Goal: Transaction & Acquisition: Purchase product/service

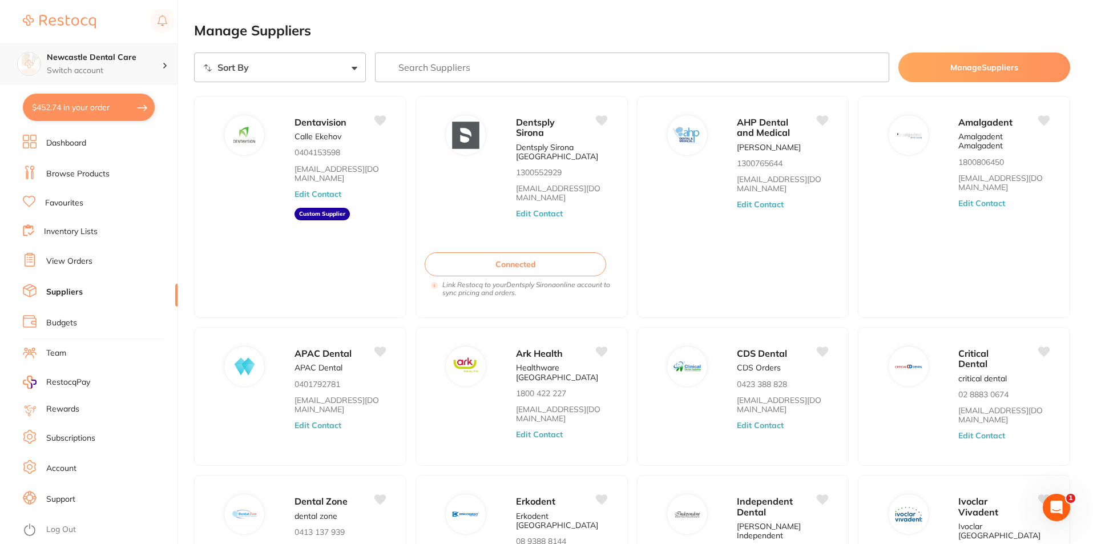
click at [91, 67] on p "Switch account" at bounding box center [104, 70] width 115 height 11
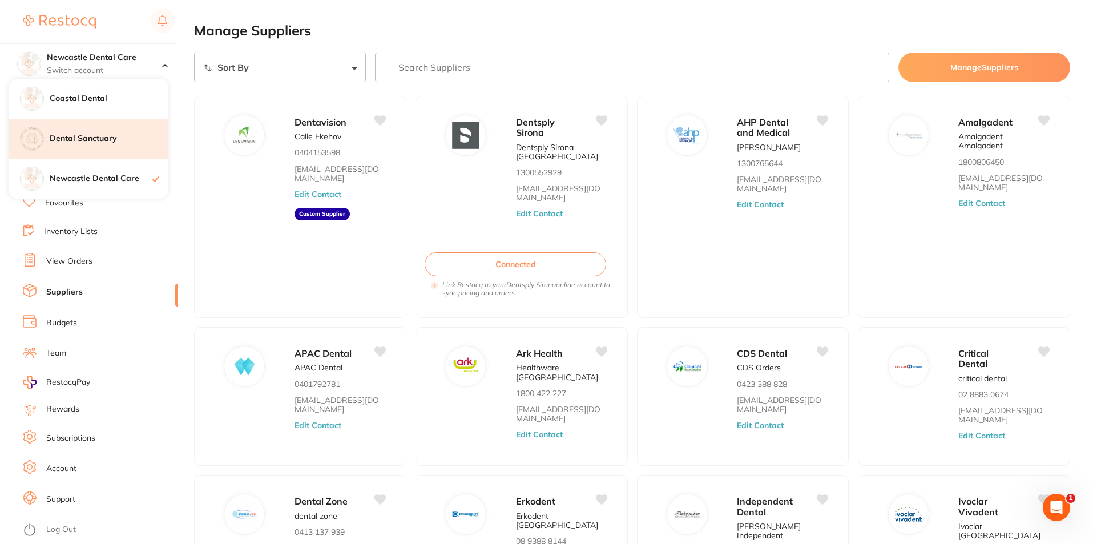
click at [85, 130] on div "Dental Sanctuary" at bounding box center [89, 139] width 160 height 40
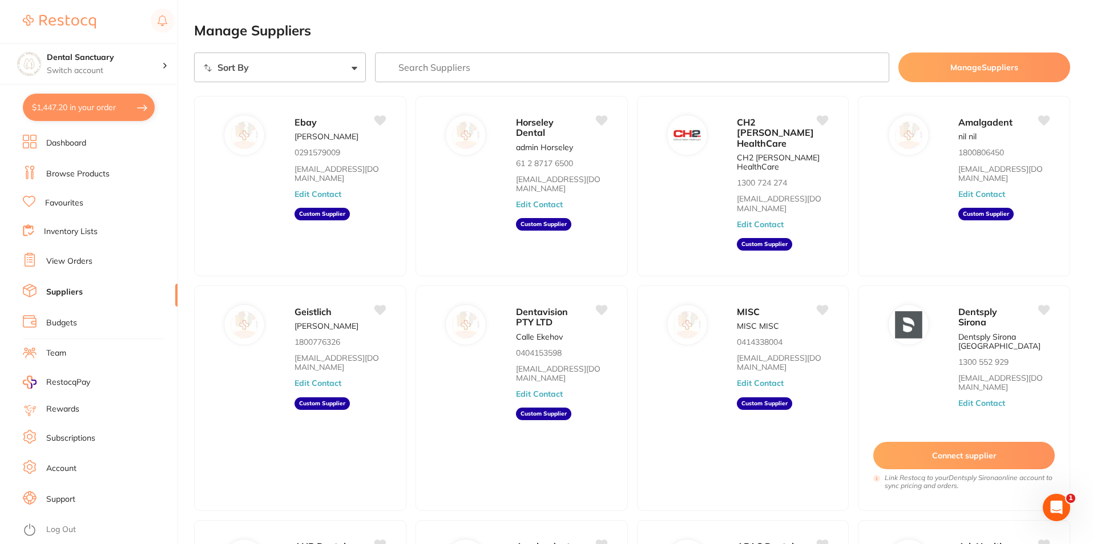
click at [82, 140] on link "Dashboard" at bounding box center [66, 143] width 40 height 11
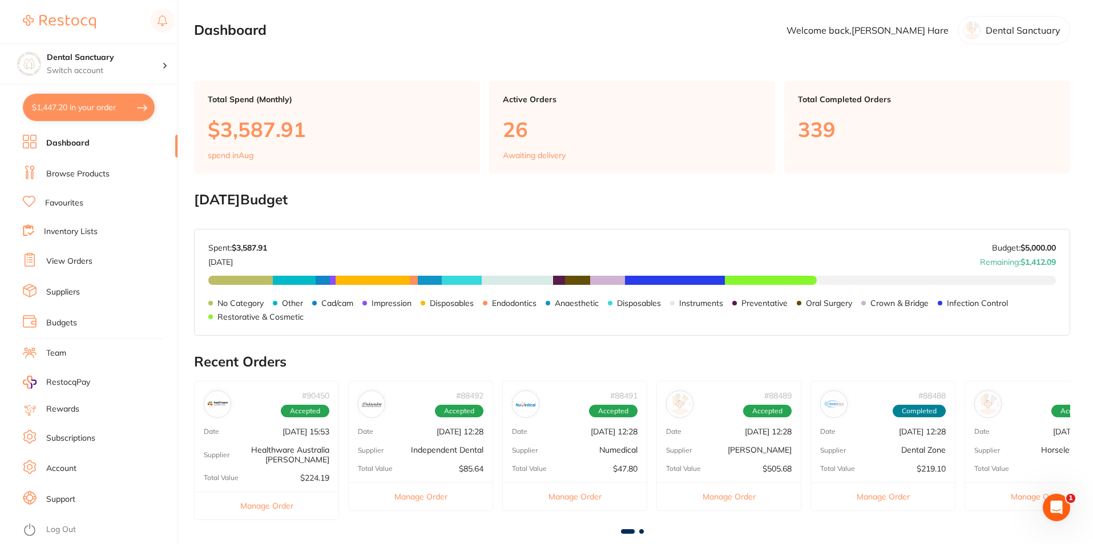
click at [72, 317] on link "Budgets" at bounding box center [61, 322] width 31 height 11
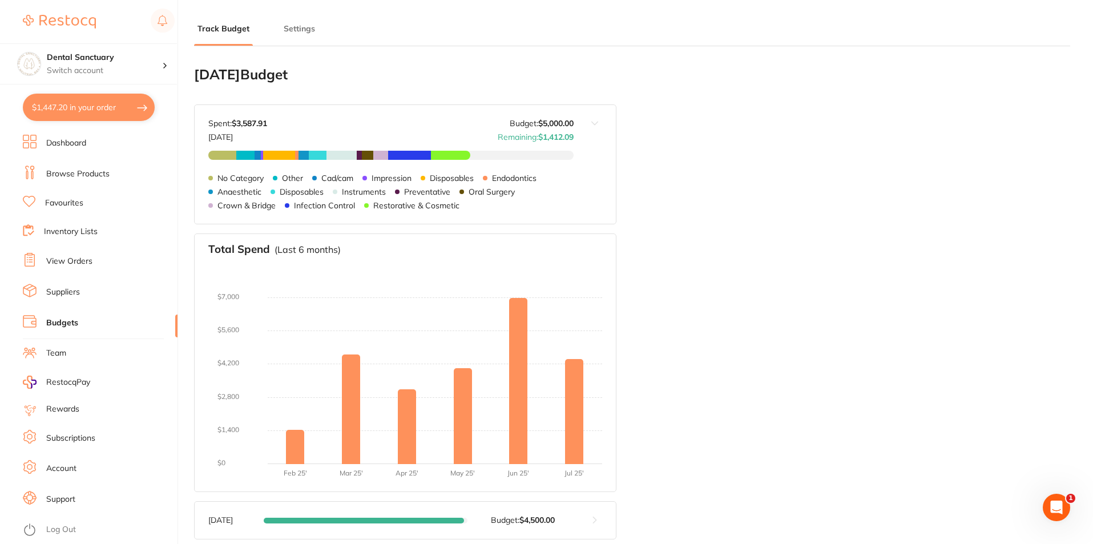
click at [92, 115] on button "$1,447.20 in your order" at bounding box center [89, 107] width 132 height 27
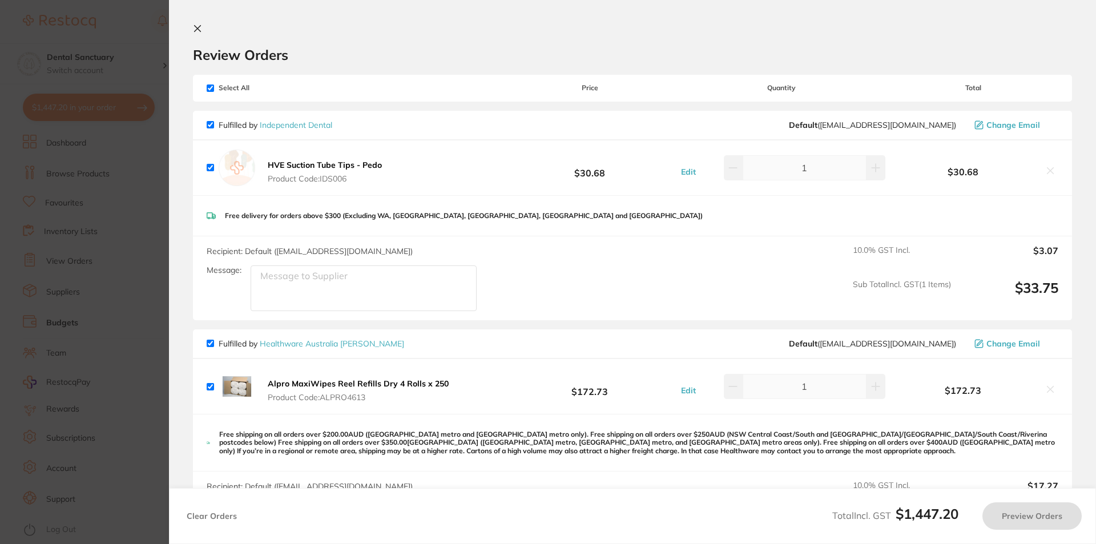
checkbox input "true"
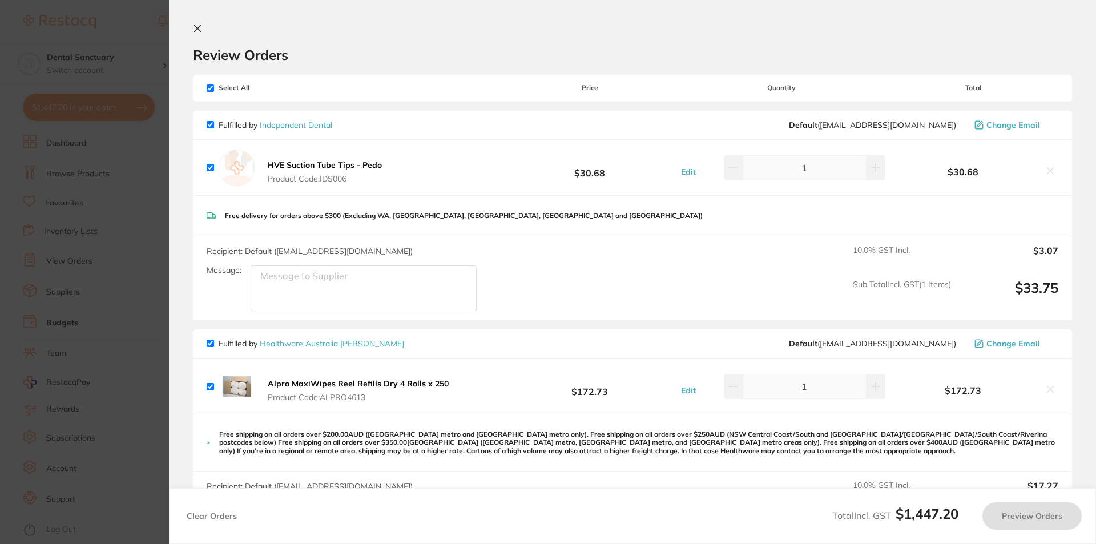
checkbox input "true"
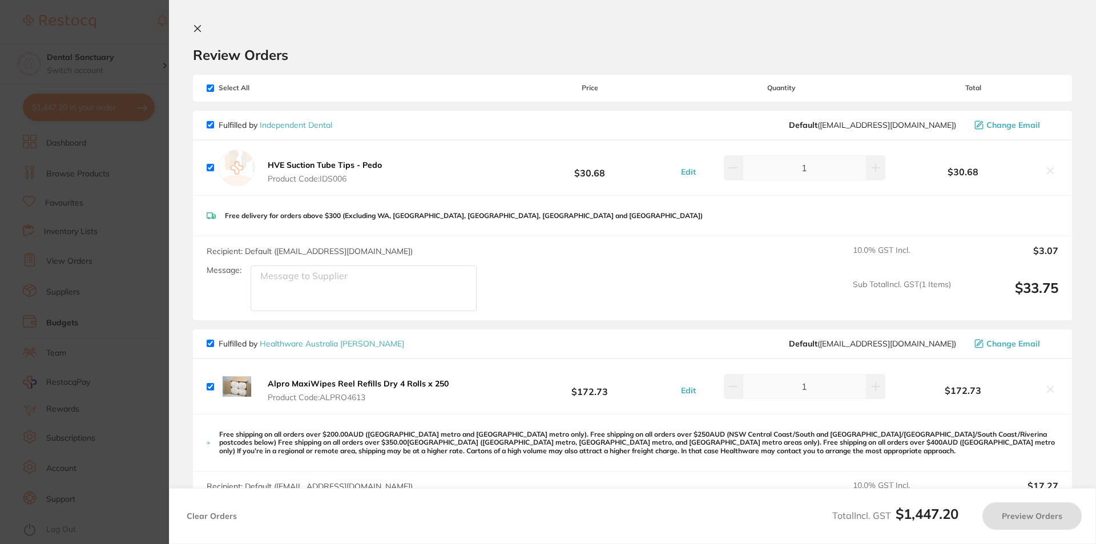
checkbox input "true"
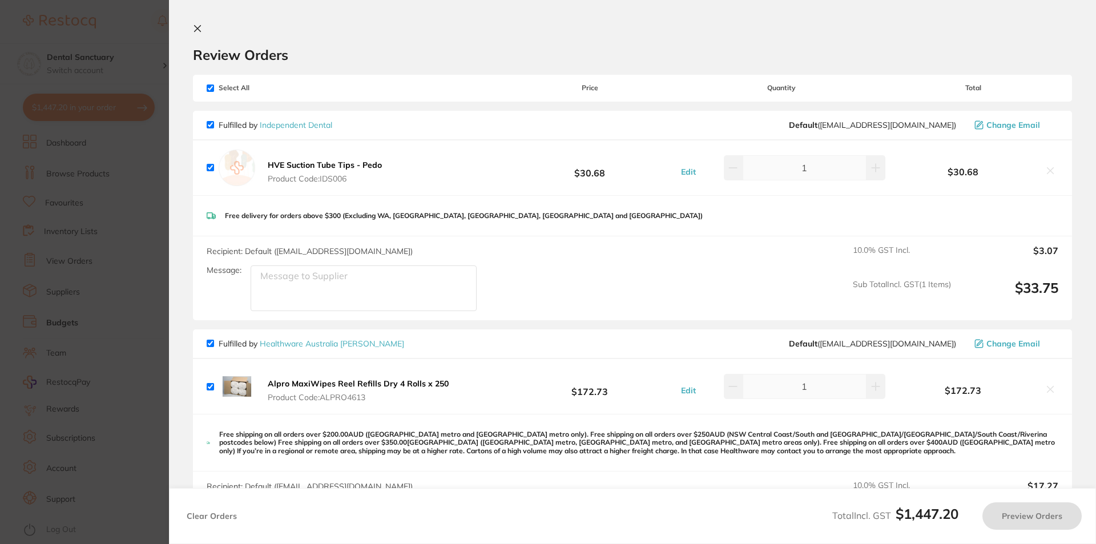
checkbox input "true"
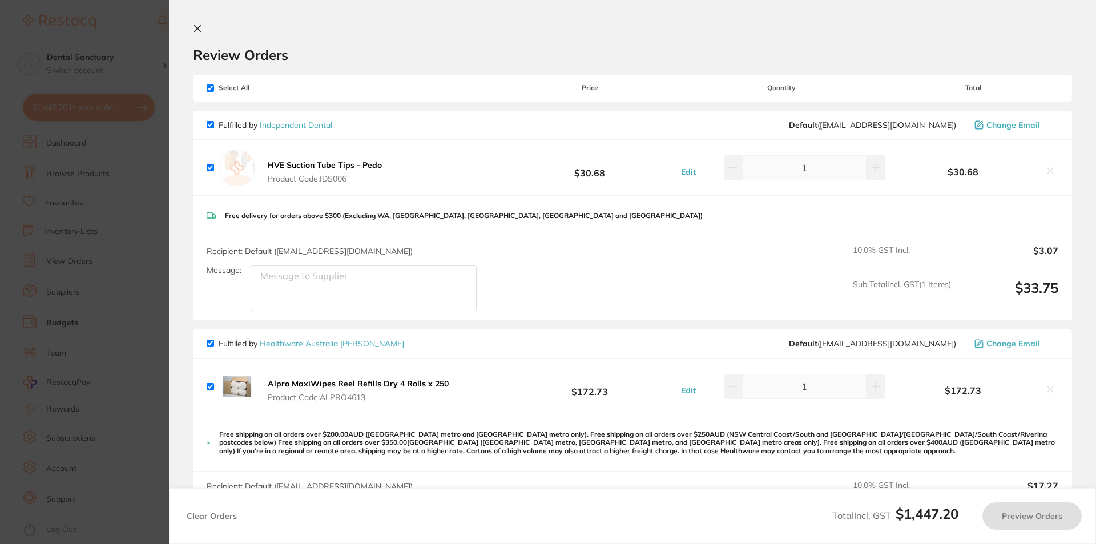
checkbox input "true"
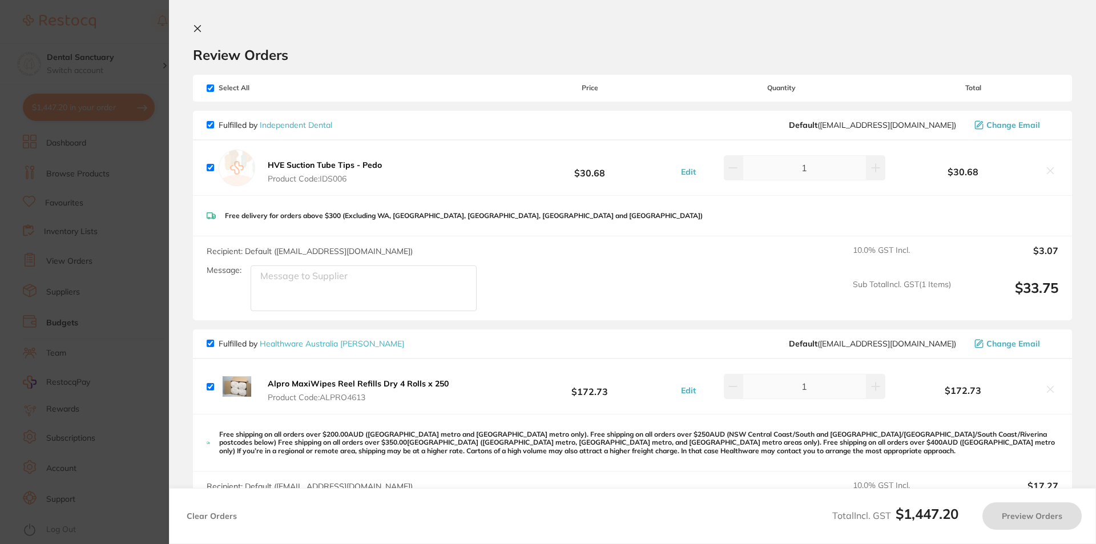
checkbox input "true"
click at [205, 167] on div "HVE Suction Tube Tips - Pedo Product Code: IDS006 $30.68 Edit 1 $30.68" at bounding box center [632, 167] width 879 height 55
click at [212, 124] on input "checkbox" at bounding box center [210, 124] width 7 height 7
checkbox input "false"
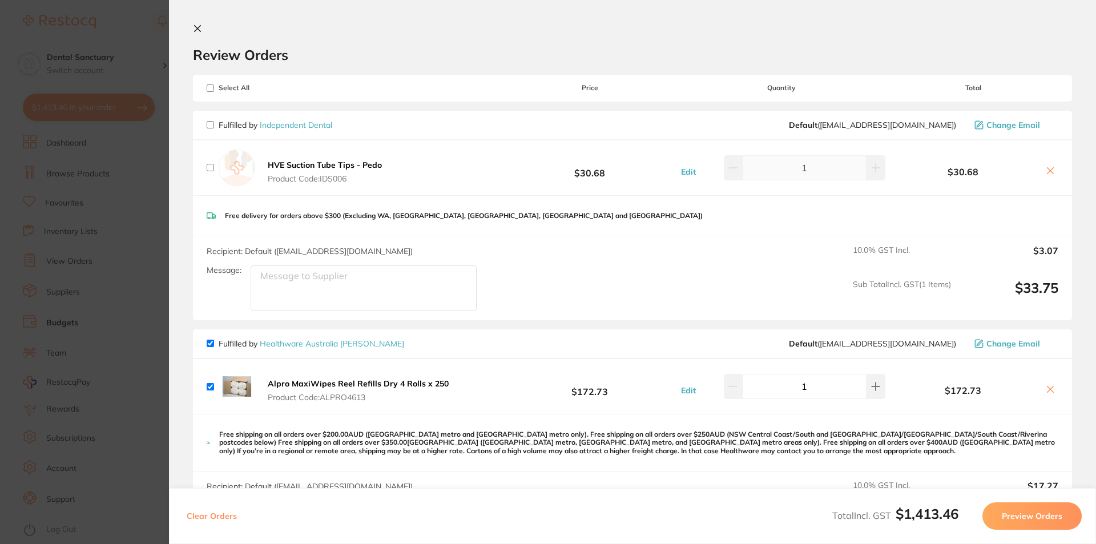
checkbox input "false"
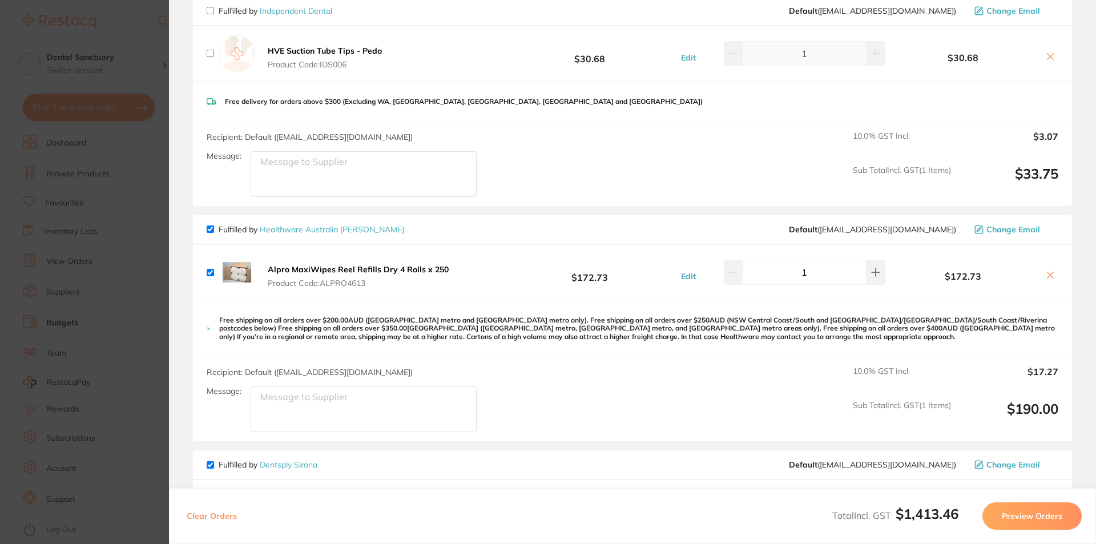
click at [207, 227] on div "Fulfilled by Healthware Australia [PERSON_NAME] Default ( [EMAIL_ADDRESS][DOMAI…" at bounding box center [632, 230] width 879 height 30
click at [211, 229] on input "checkbox" at bounding box center [210, 228] width 7 height 7
checkbox input "false"
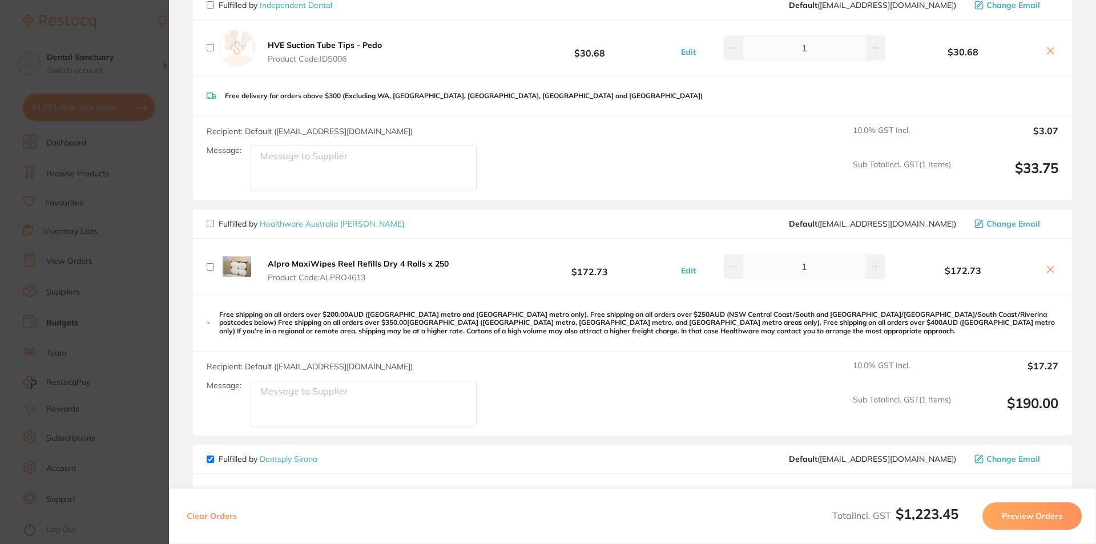
scroll to position [405, 0]
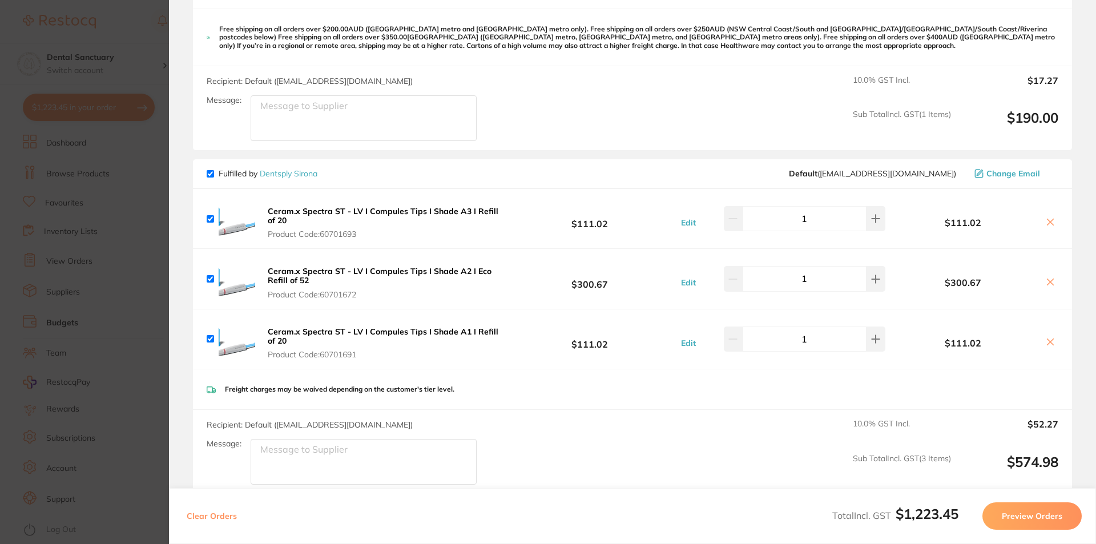
click at [209, 176] on input "checkbox" at bounding box center [210, 173] width 7 height 7
checkbox input "false"
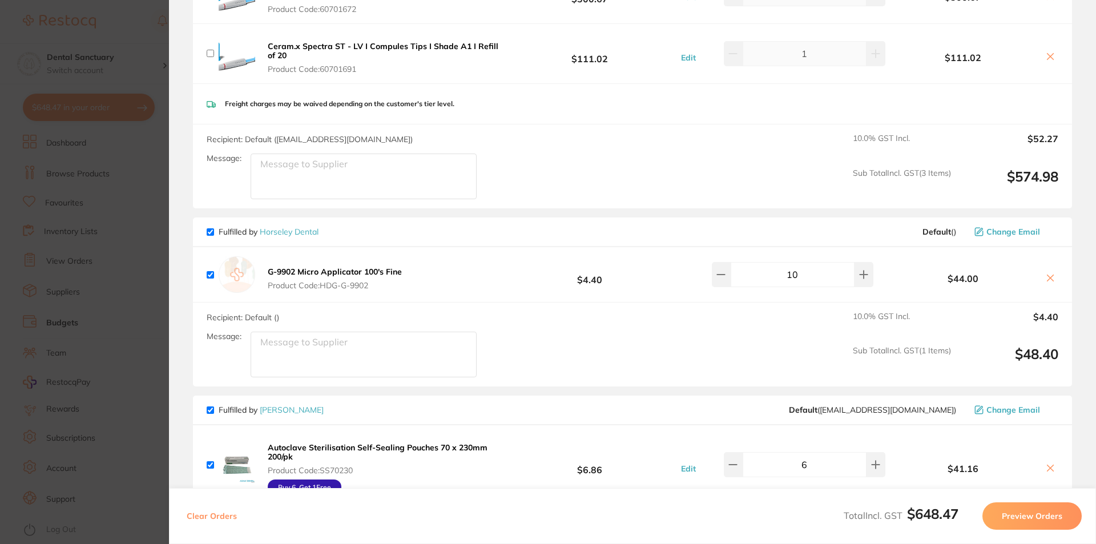
scroll to position [748, 0]
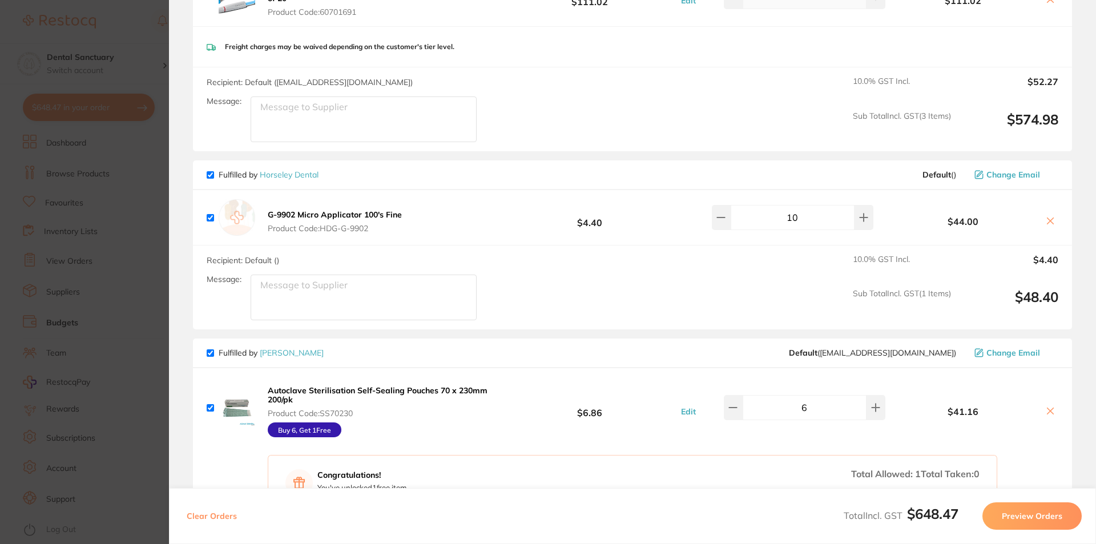
click at [211, 175] on input "checkbox" at bounding box center [210, 174] width 7 height 7
checkbox input "false"
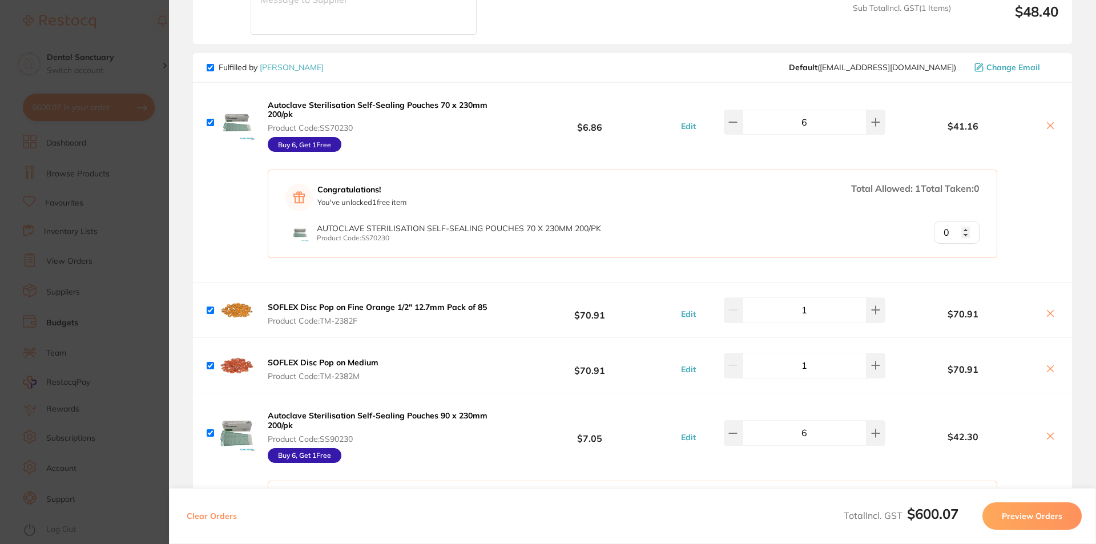
type input "1"
click at [962, 231] on input "1" at bounding box center [957, 232] width 46 height 23
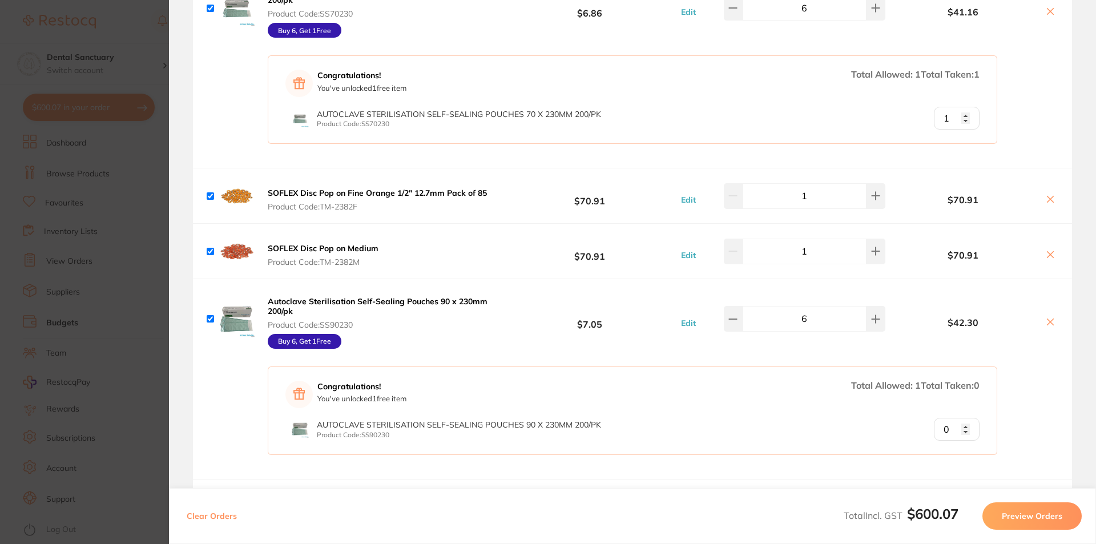
scroll to position [1261, 0]
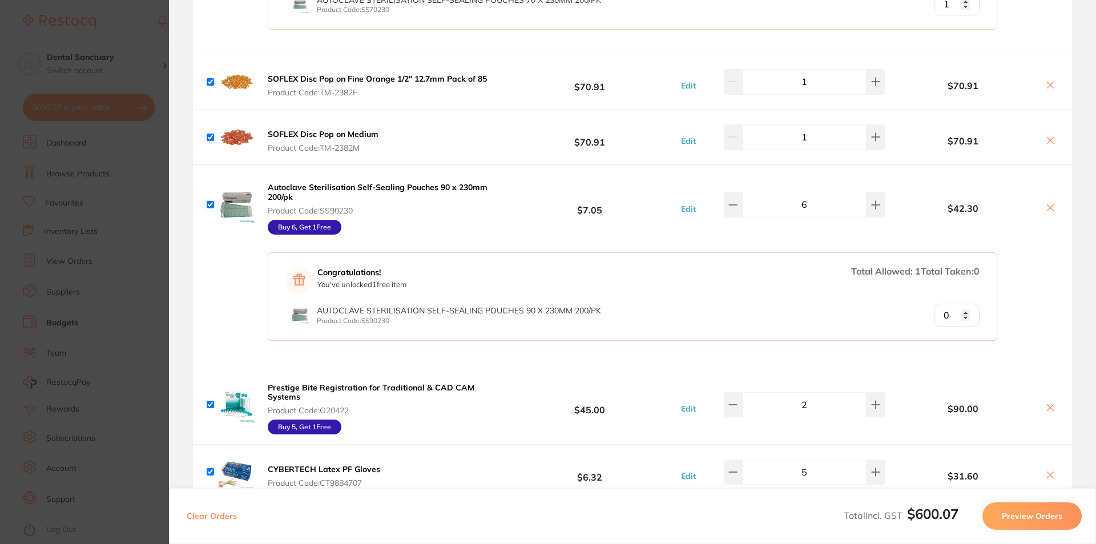
type input "1"
click at [962, 312] on input "1" at bounding box center [957, 315] width 46 height 23
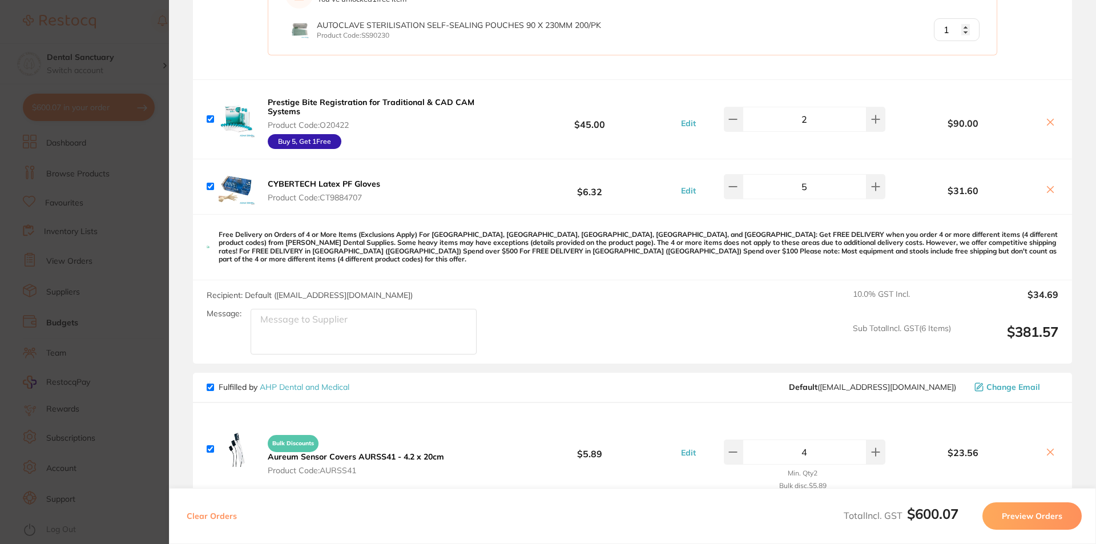
scroll to position [1661, 0]
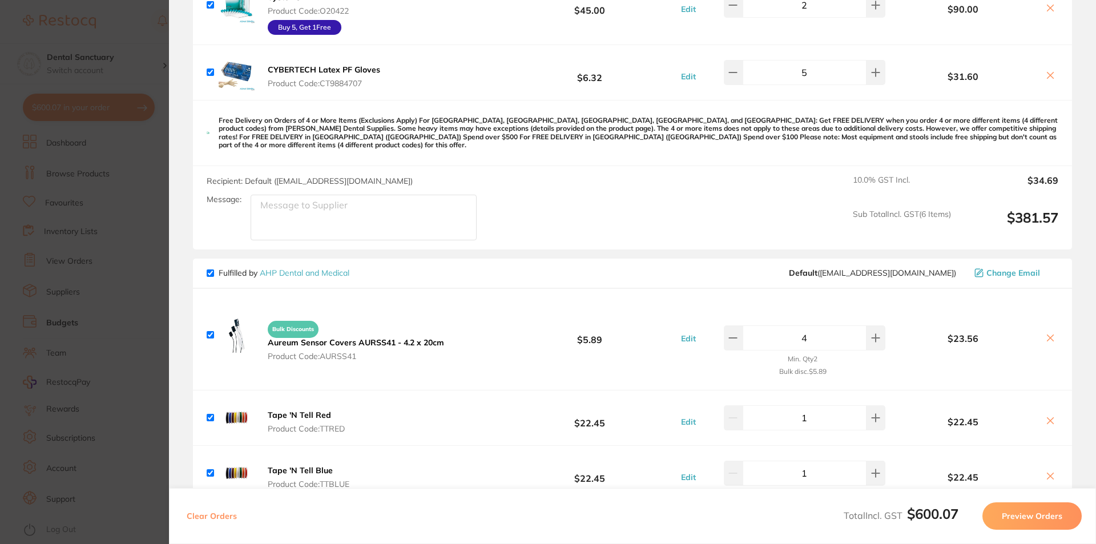
click at [209, 269] on input "checkbox" at bounding box center [210, 272] width 7 height 7
checkbox input "false"
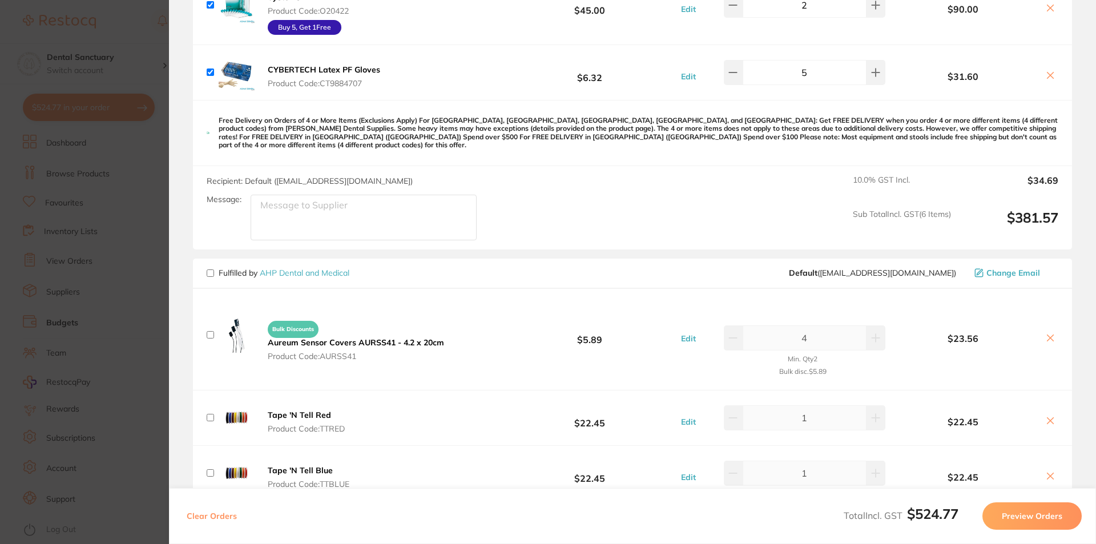
scroll to position [2061, 0]
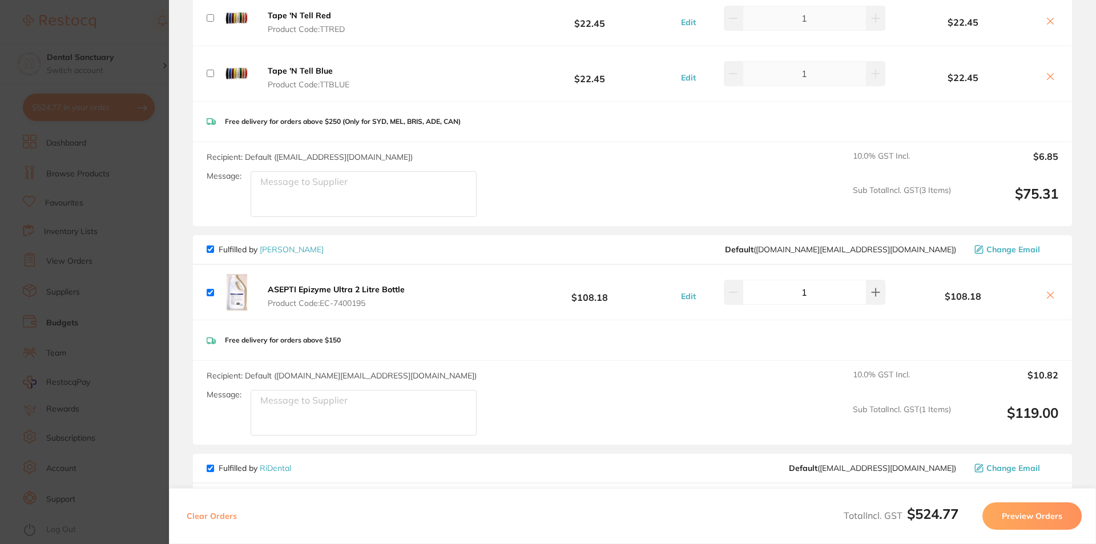
click at [211, 245] on input "checkbox" at bounding box center [210, 248] width 7 height 7
checkbox input "false"
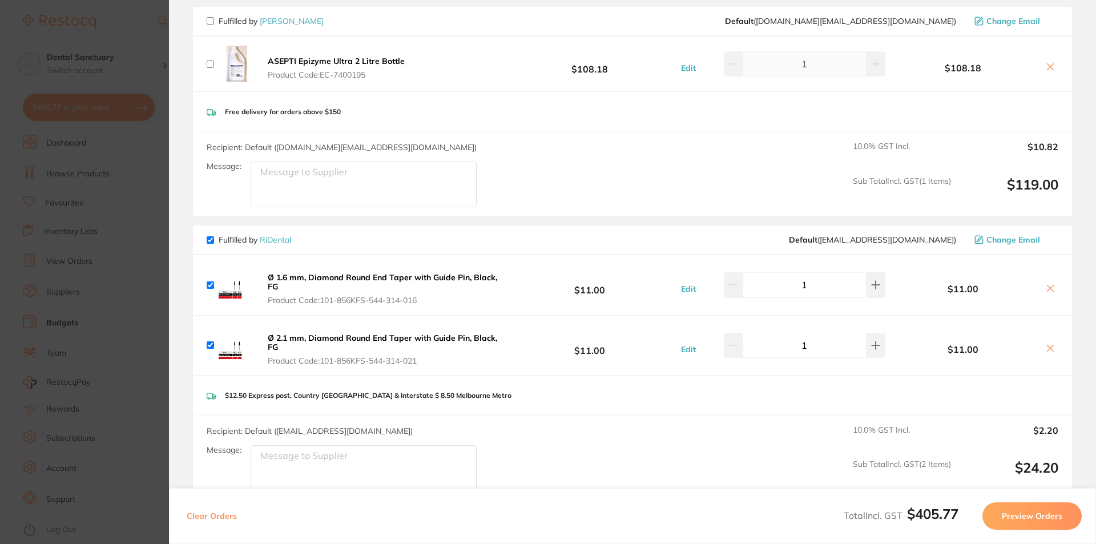
click at [208, 236] on input "checkbox" at bounding box center [210, 239] width 7 height 7
checkbox input "false"
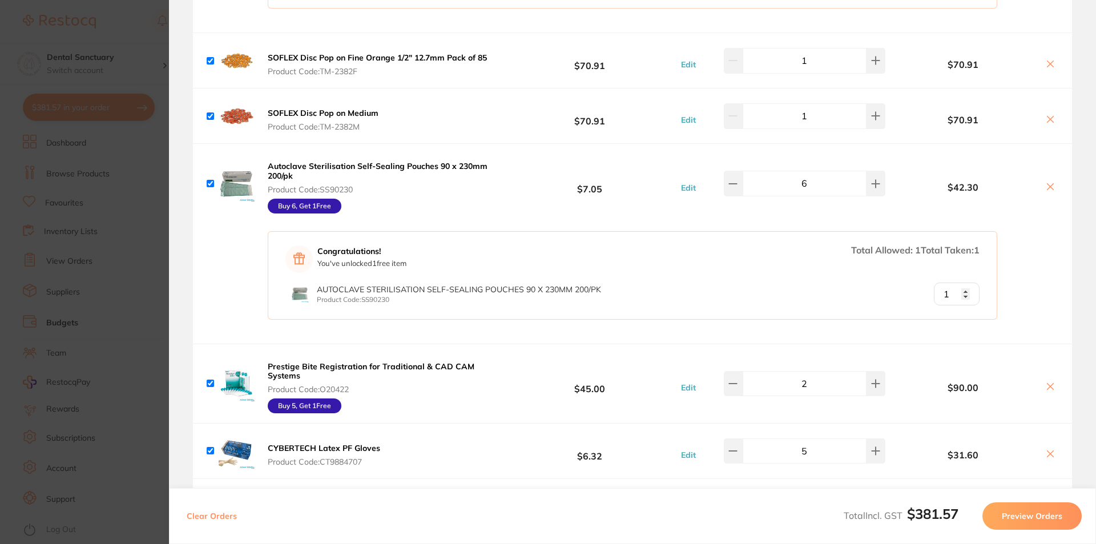
scroll to position [940, 0]
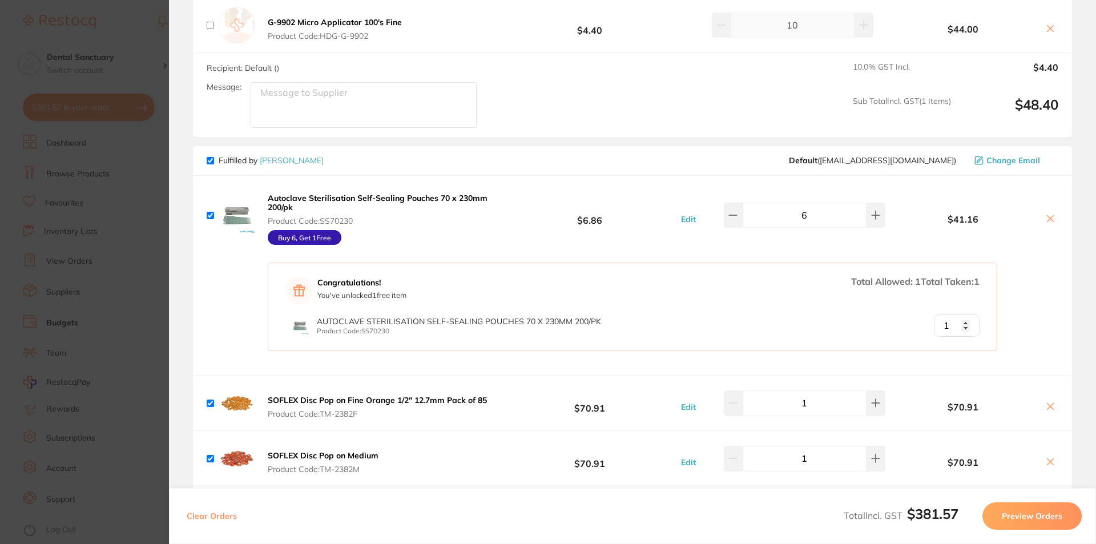
click at [1038, 513] on button "Preview Orders" at bounding box center [1031, 515] width 99 height 27
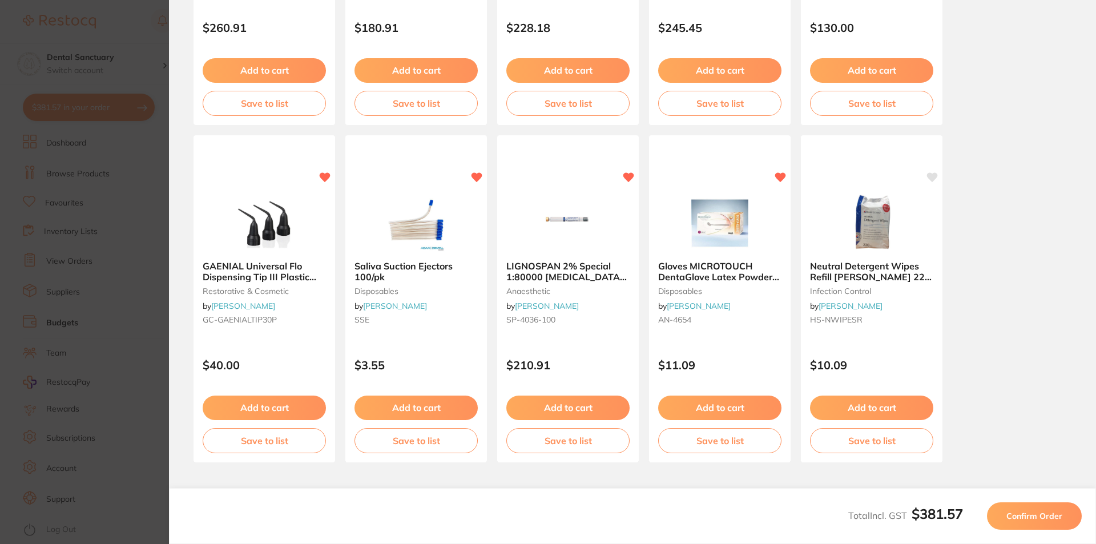
click at [1054, 520] on span "Confirm Order" at bounding box center [1034, 516] width 56 height 10
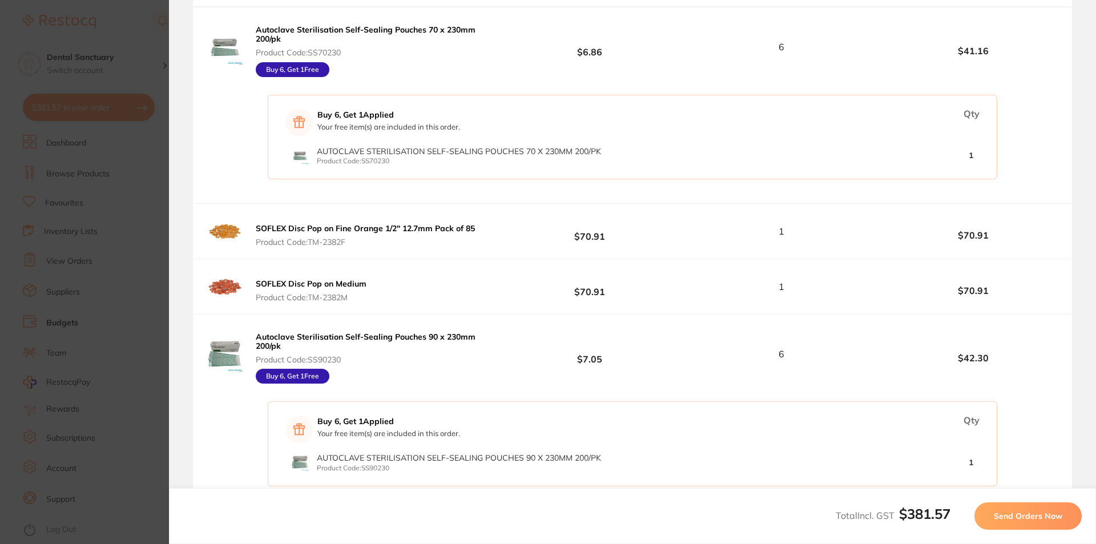
scroll to position [0, 0]
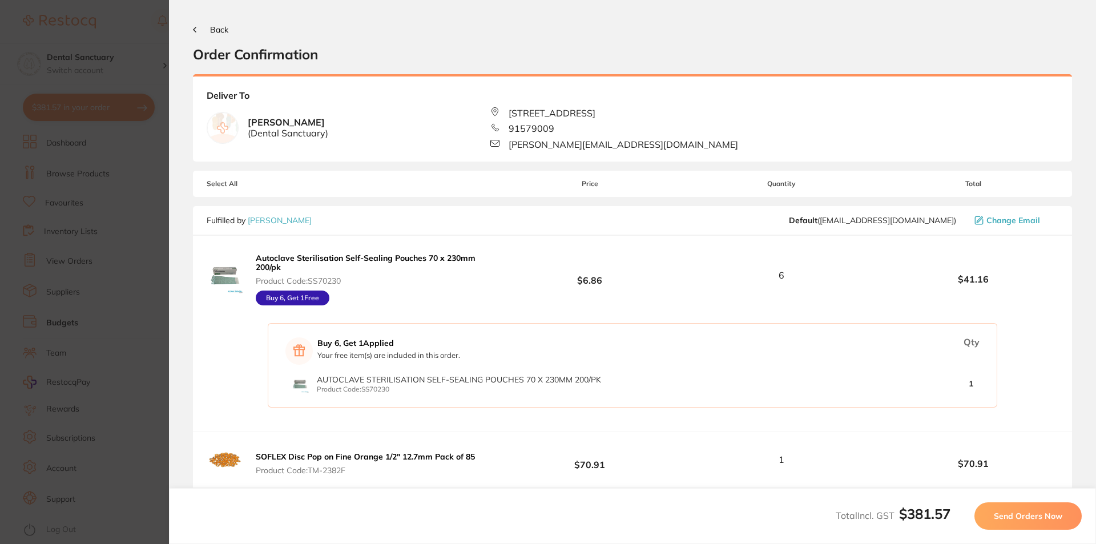
click at [1040, 513] on span "Send Orders Now" at bounding box center [1028, 516] width 68 height 10
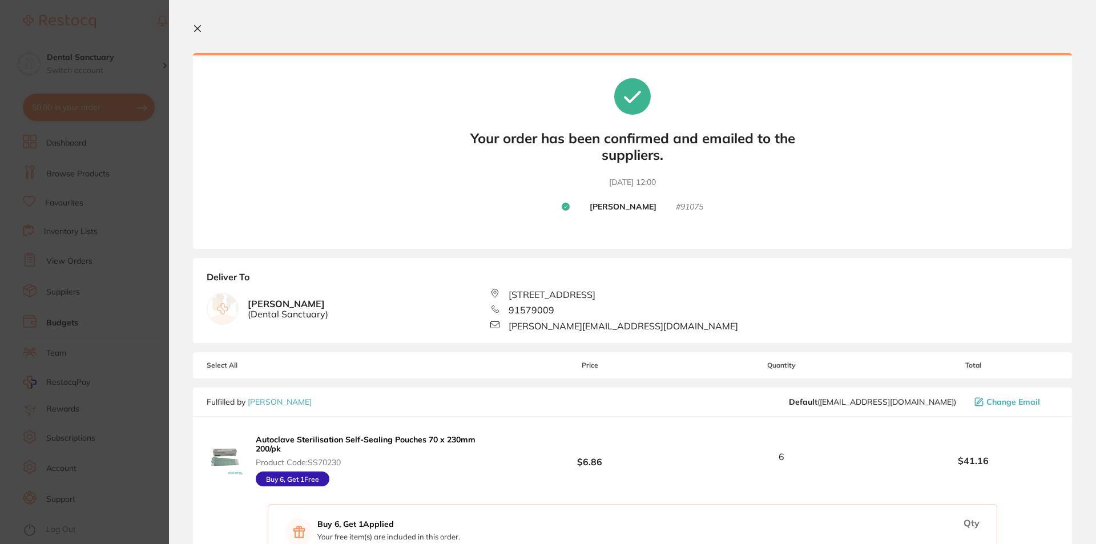
click at [202, 26] on button at bounding box center [200, 29] width 14 height 11
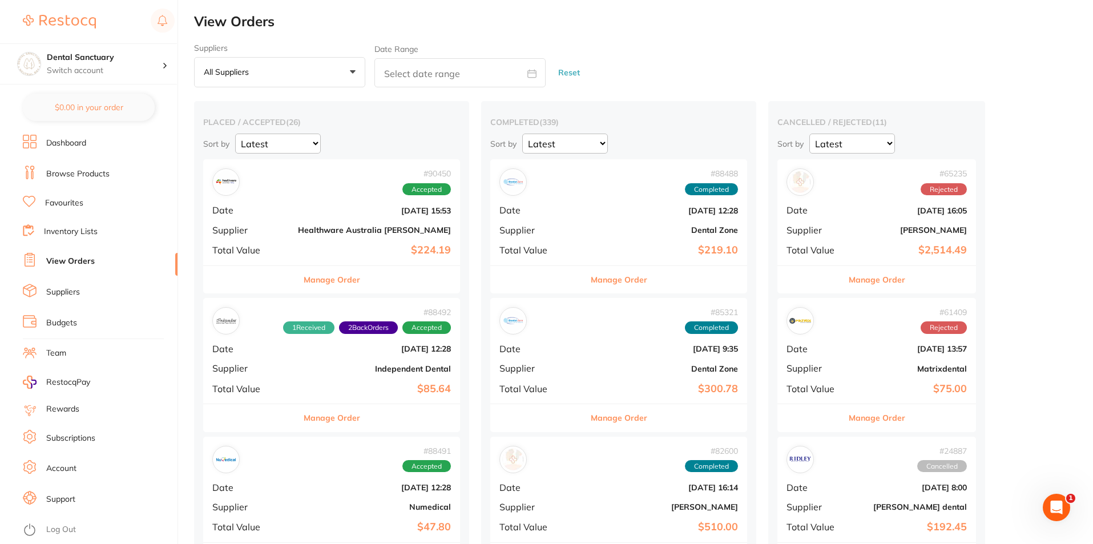
click at [100, 103] on button "$0.00 in your order" at bounding box center [89, 107] width 132 height 27
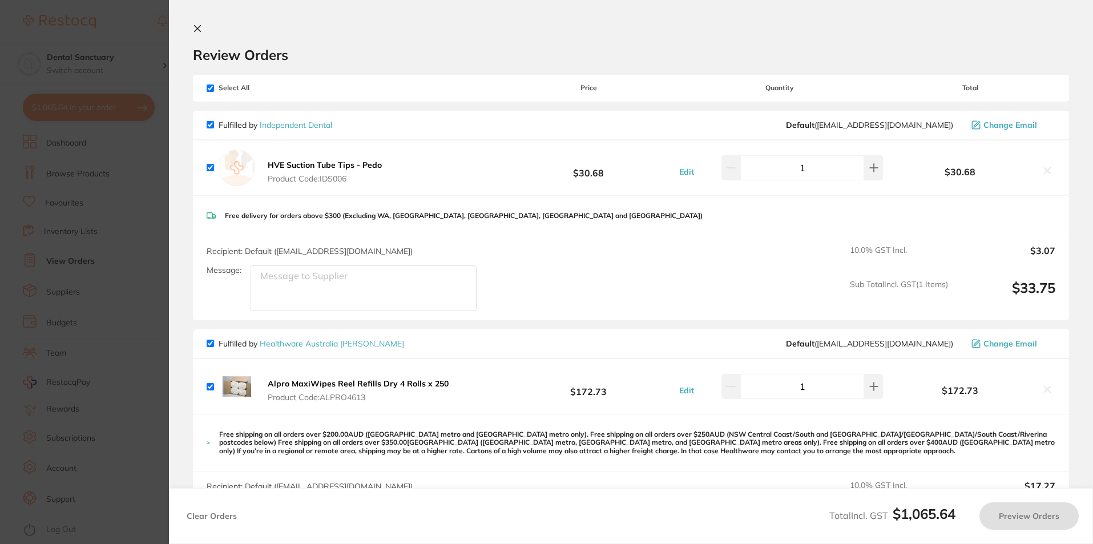
checkbox input "true"
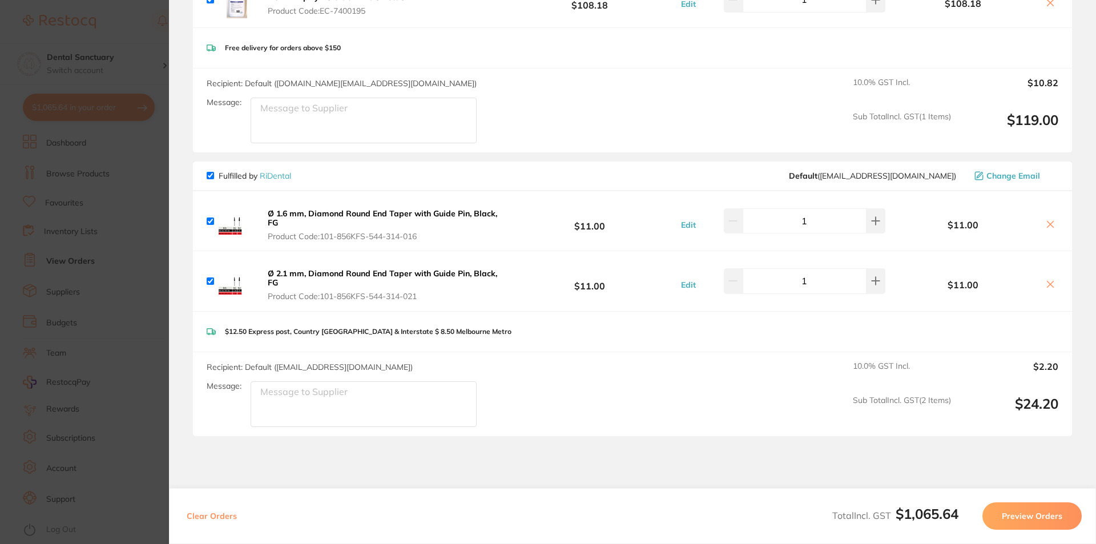
scroll to position [1428, 0]
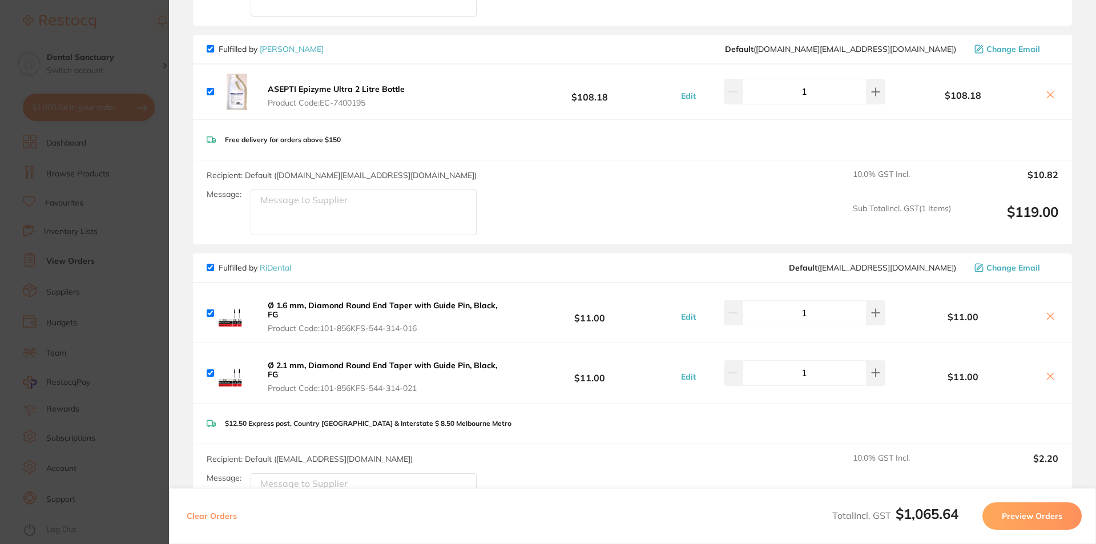
click at [293, 305] on b "Ø 1.6 mm, Diamond Round End Taper with Guide Pin, Black, FG" at bounding box center [382, 309] width 229 height 19
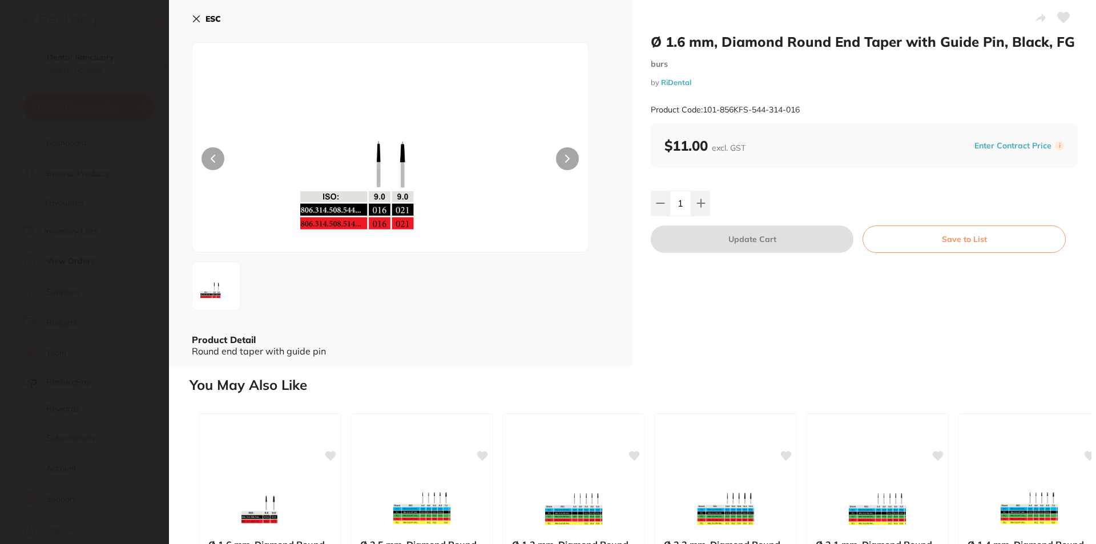
scroll to position [0, 0]
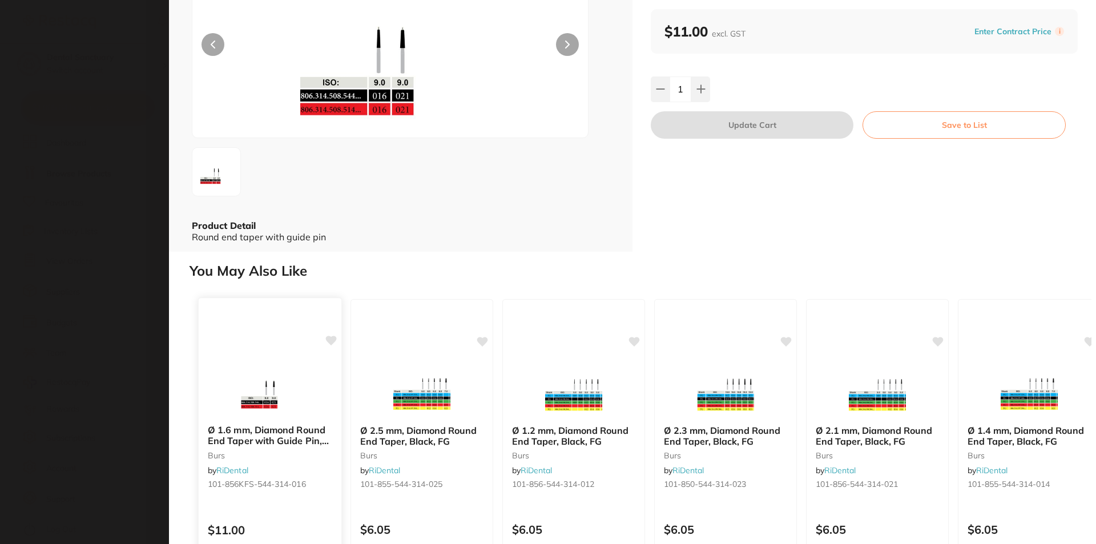
click at [285, 428] on b "Ø 1.6 mm, Diamond Round End Taper with Guide Pin, Black, FG" at bounding box center [270, 435] width 124 height 21
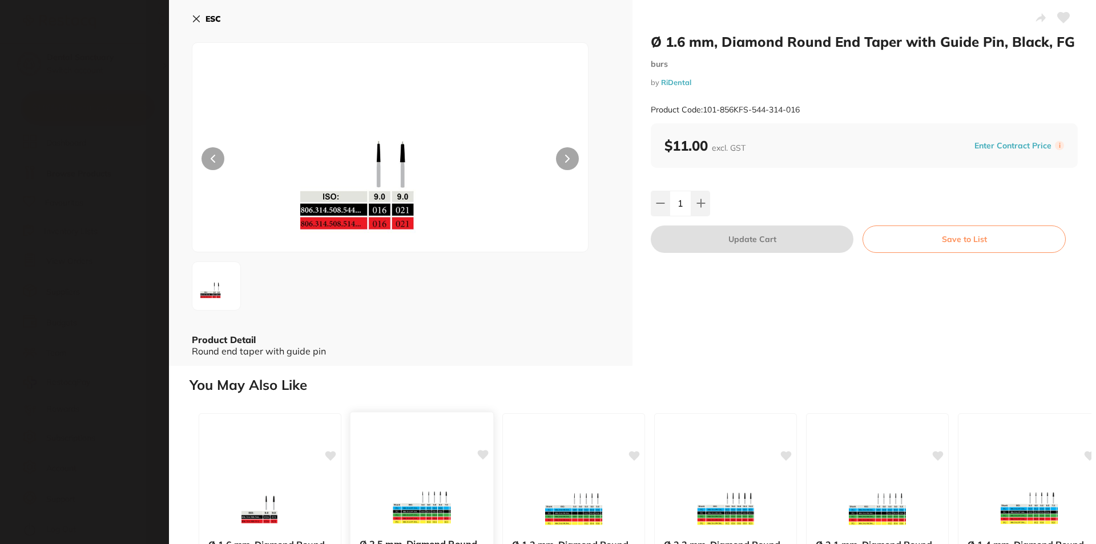
scroll to position [171, 0]
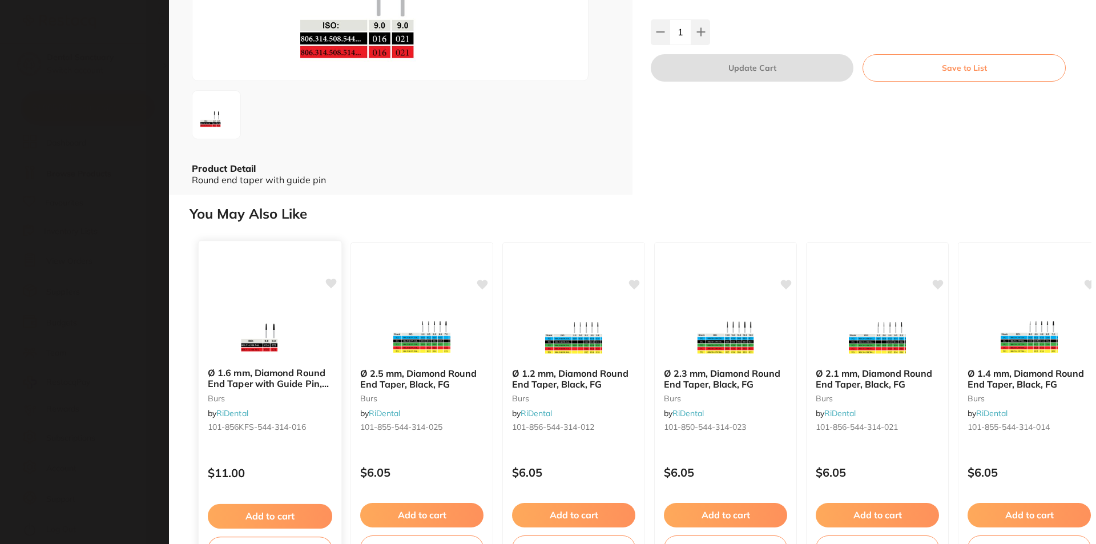
click at [224, 385] on b "Ø 1.6 mm, Diamond Round End Taper with Guide Pin, Black, FG" at bounding box center [270, 378] width 124 height 21
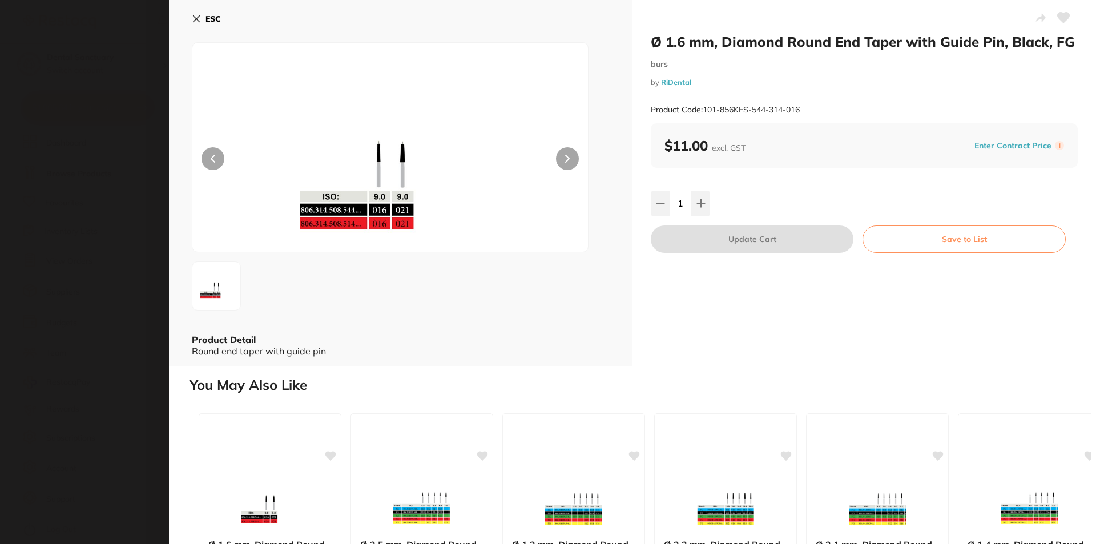
scroll to position [0, 0]
click at [190, 18] on div "ESC Product Detail Round end taper with guide pin" at bounding box center [400, 183] width 463 height 366
click at [193, 17] on icon at bounding box center [196, 18] width 9 height 9
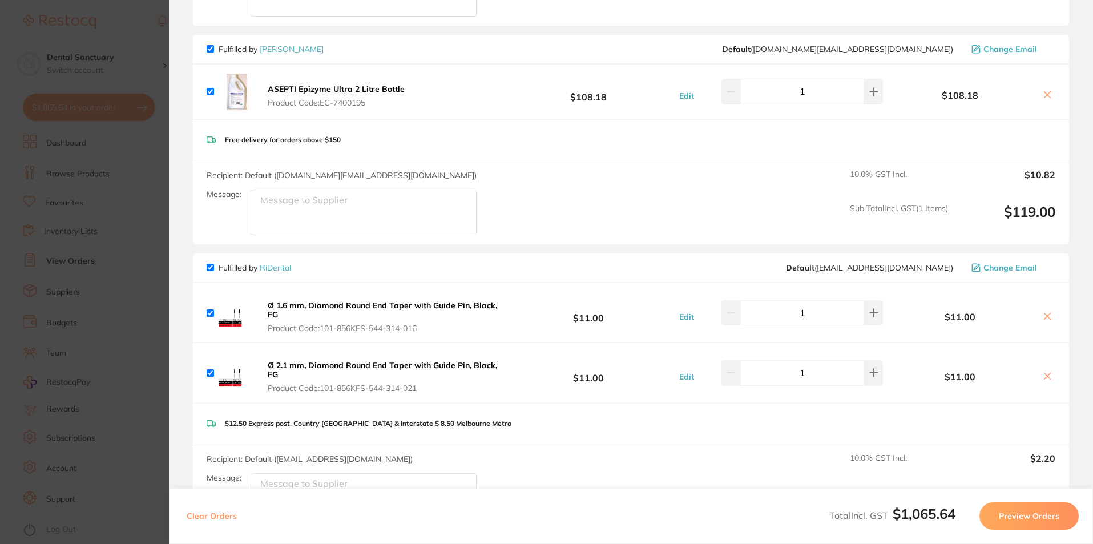
click at [353, 368] on b "Ø 2.1 mm, Diamond Round End Taper with Guide Pin, Black, FG" at bounding box center [382, 369] width 229 height 19
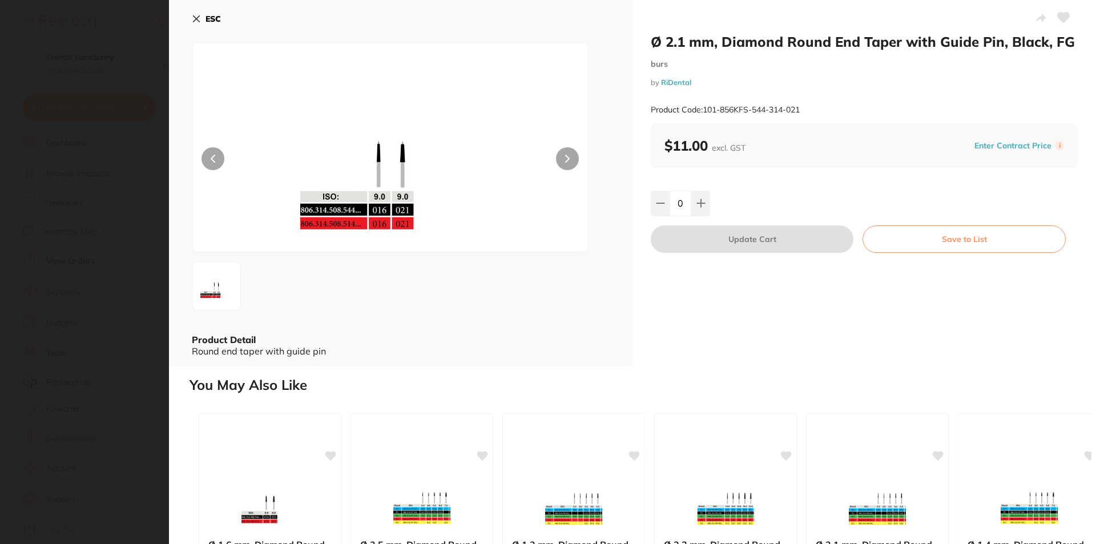
type input "1"
drag, startPoint x: 998, startPoint y: 42, endPoint x: 723, endPoint y: 45, distance: 275.7
click at [723, 45] on h2 "Ø 2.1 mm, Diamond Round End Taper with Guide Pin, Black, FG" at bounding box center [864, 41] width 427 height 17
copy h2 "Diamond Round End Taper with Guide Pin"
click at [92, 124] on section "Ø 2.1 mm, Diamond Round End Taper with Guide Pin, Black, FG burs by RiDental Pr…" at bounding box center [548, 272] width 1096 height 544
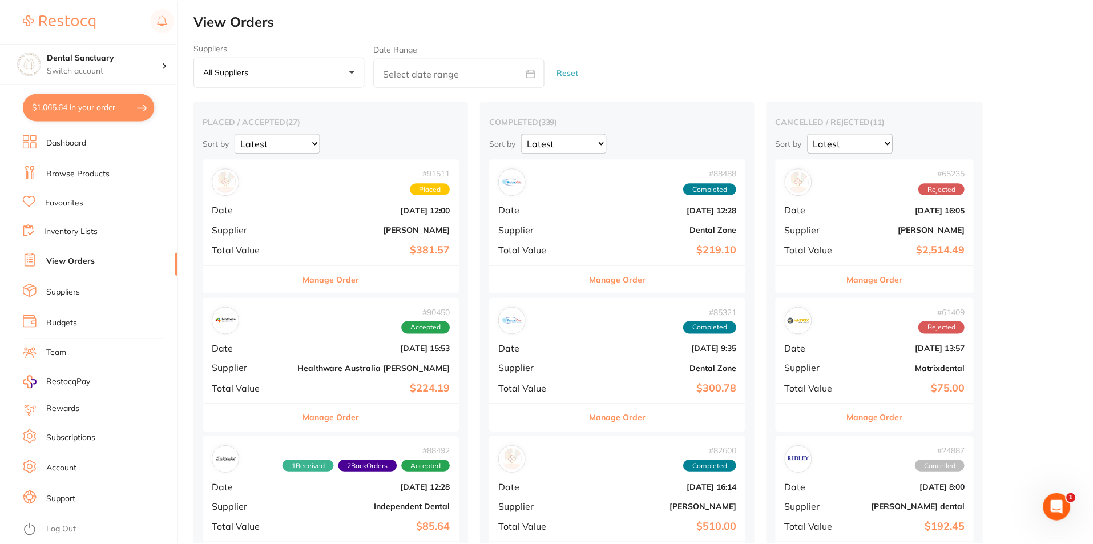
scroll to position [56, 0]
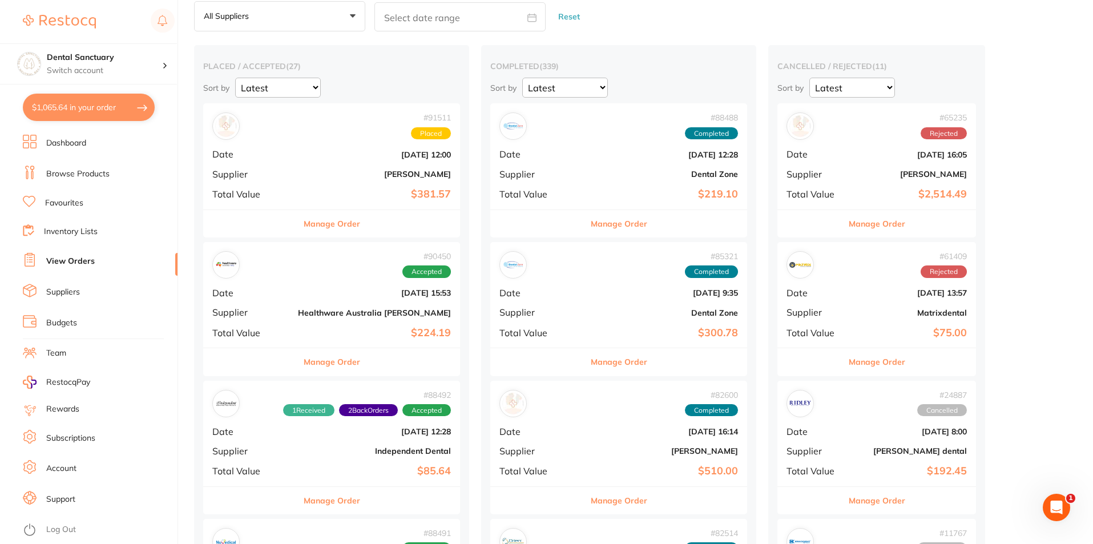
click at [75, 179] on link "Browse Products" at bounding box center [77, 173] width 63 height 11
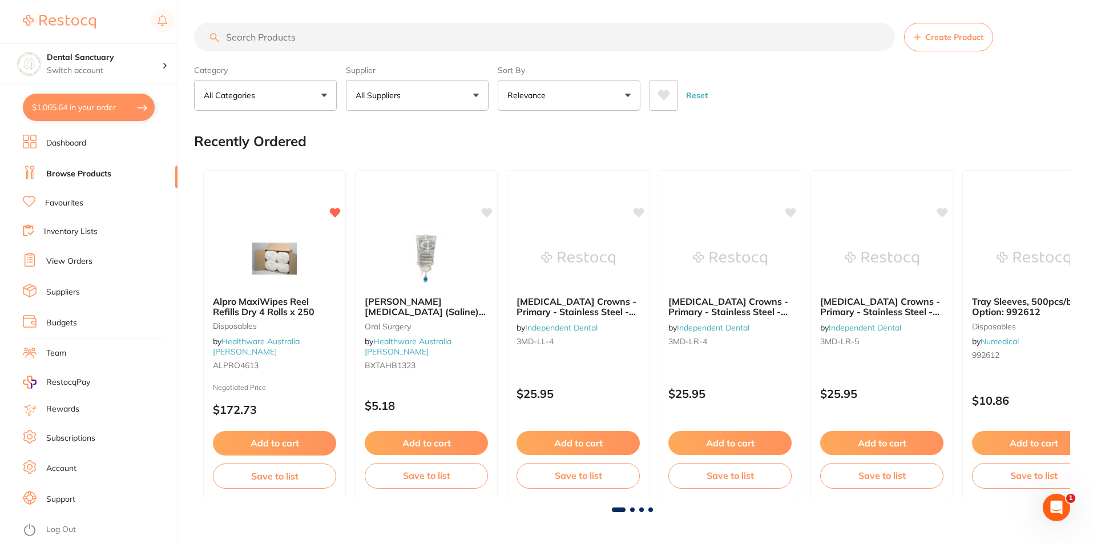
click at [272, 38] on input "search" at bounding box center [544, 37] width 701 height 29
paste input "Diamond Round End Taper with Guide Pin"
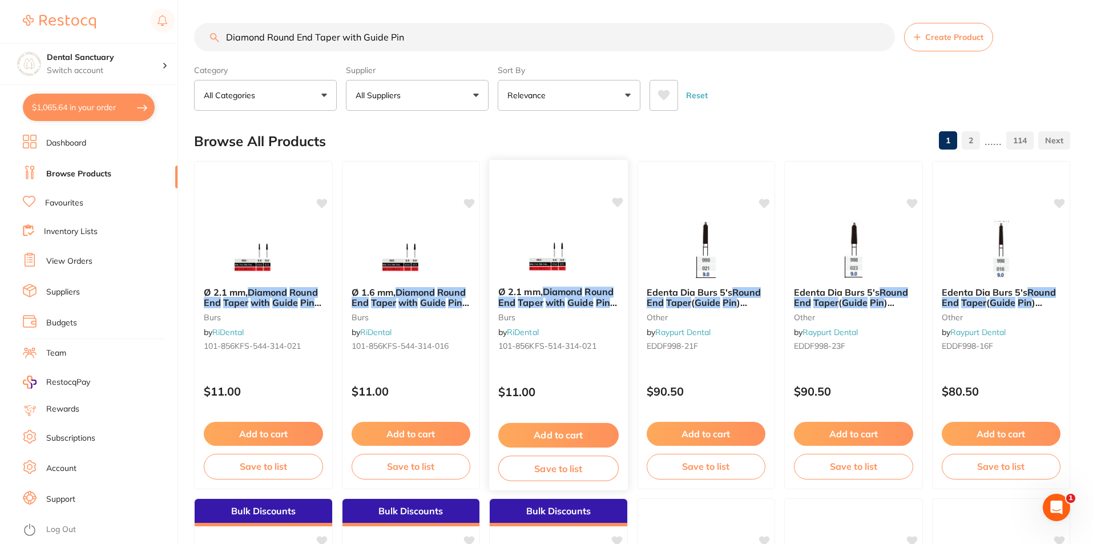
type input "Diamond Round End Taper with Guide Pin"
click at [569, 300] on em "Guide" at bounding box center [580, 302] width 26 height 11
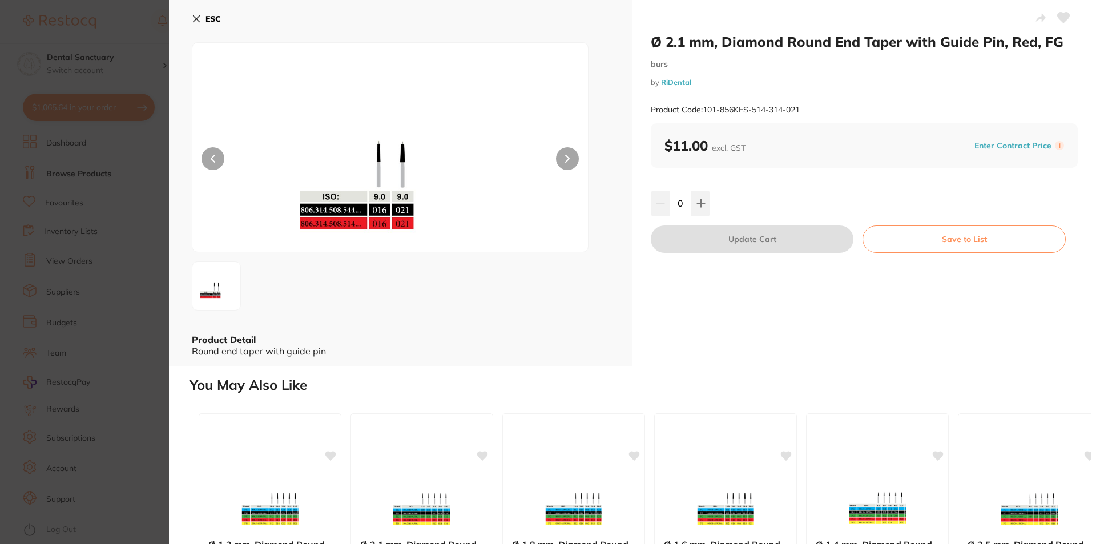
click at [192, 21] on icon at bounding box center [196, 18] width 9 height 9
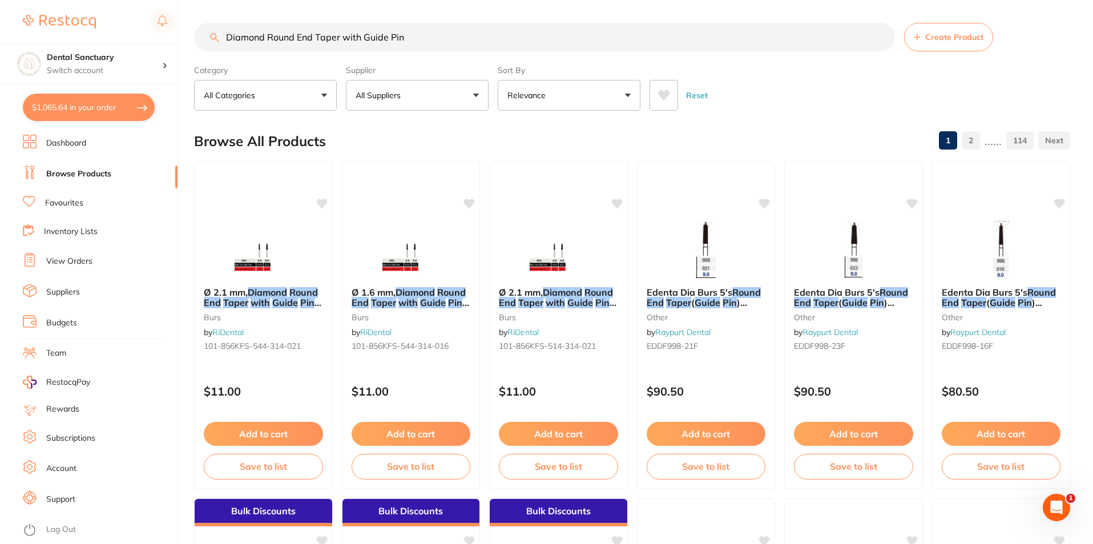
click at [66, 326] on link "Budgets" at bounding box center [61, 322] width 31 height 11
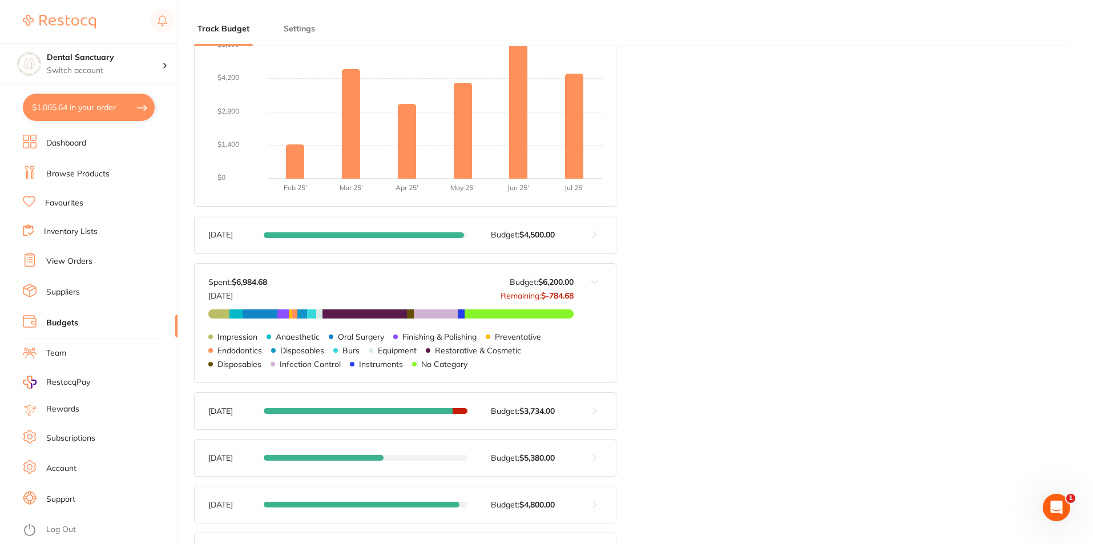
scroll to position [342, 0]
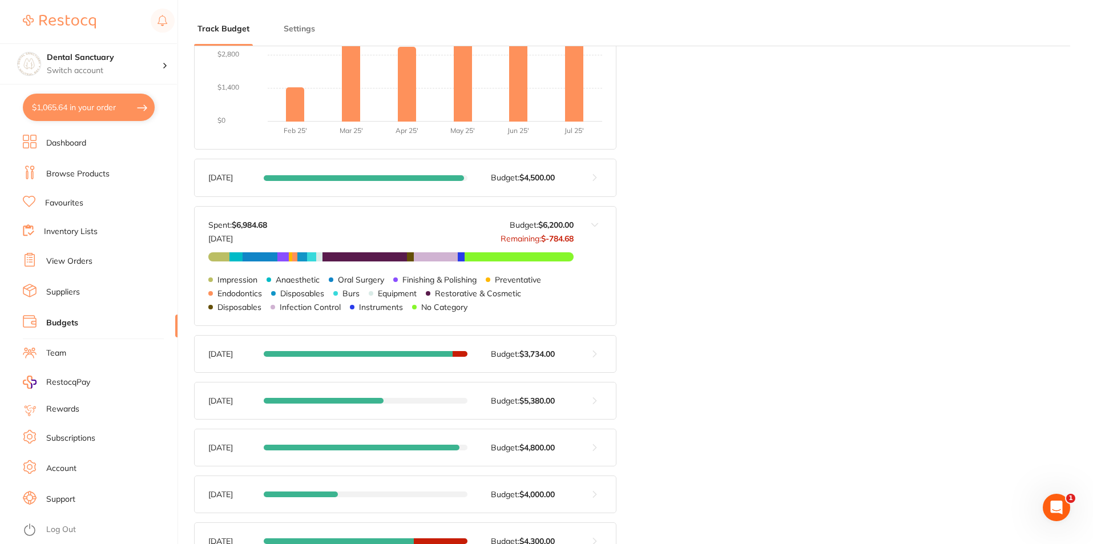
click at [599, 266] on button at bounding box center [595, 266] width 42 height 119
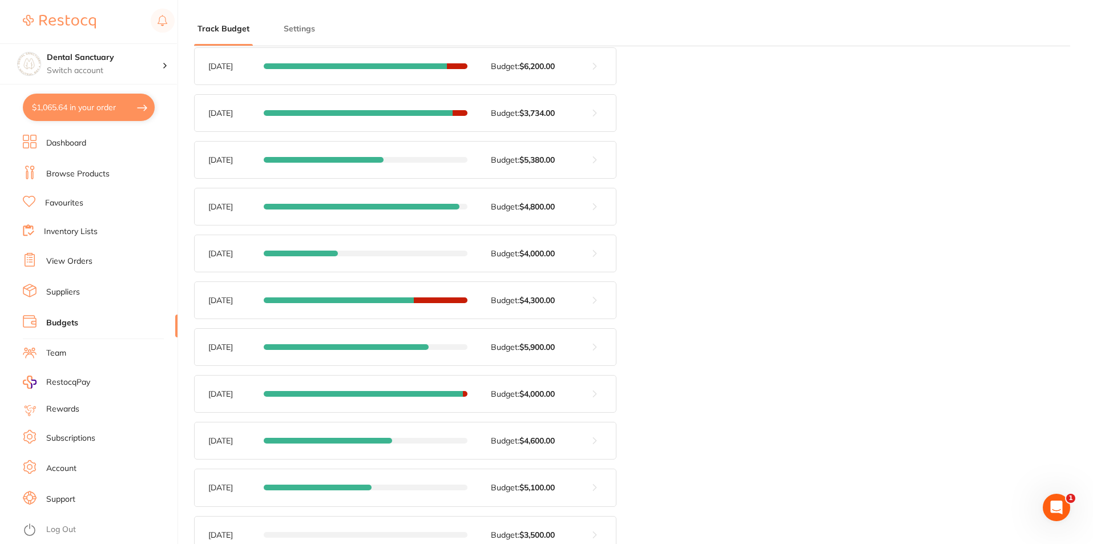
scroll to position [285, 0]
